Goal: Navigation & Orientation: Go to known website

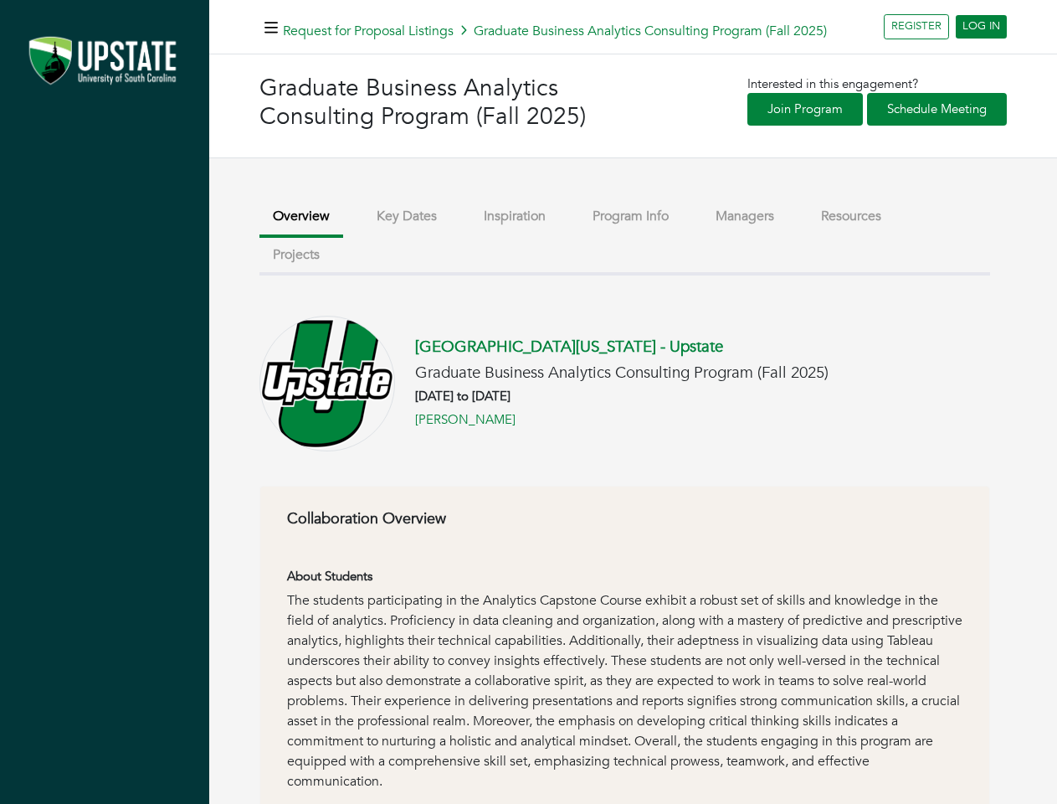
click at [528, 402] on h6 "[DATE] to [DATE]" at bounding box center [622, 395] width 414 height 15
